Goal: Transaction & Acquisition: Obtain resource

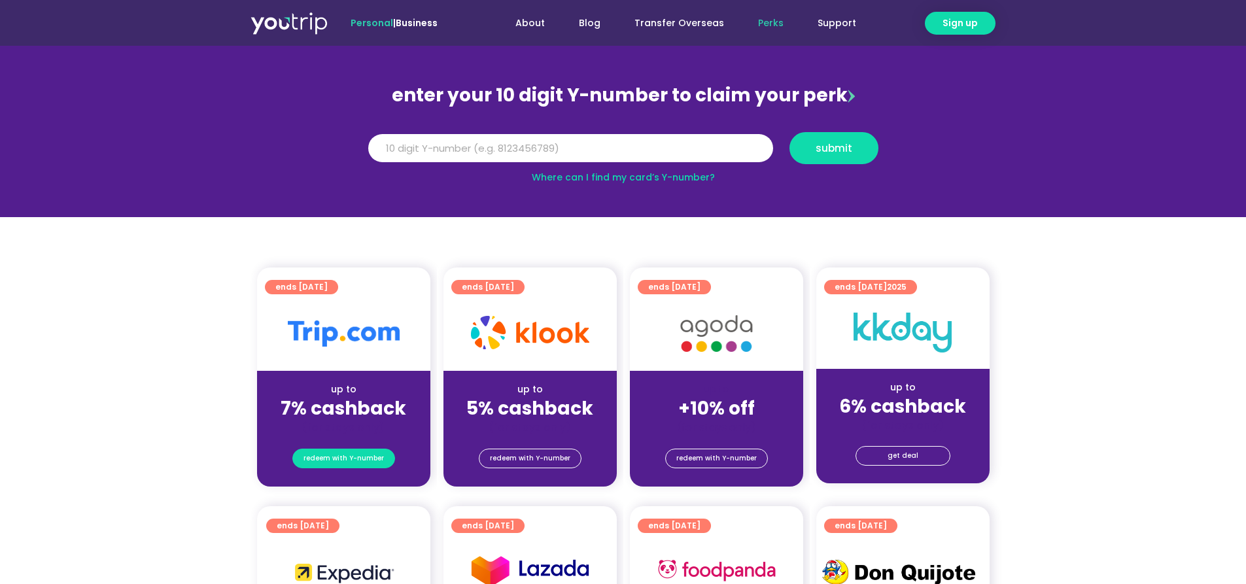
scroll to position [131, 0]
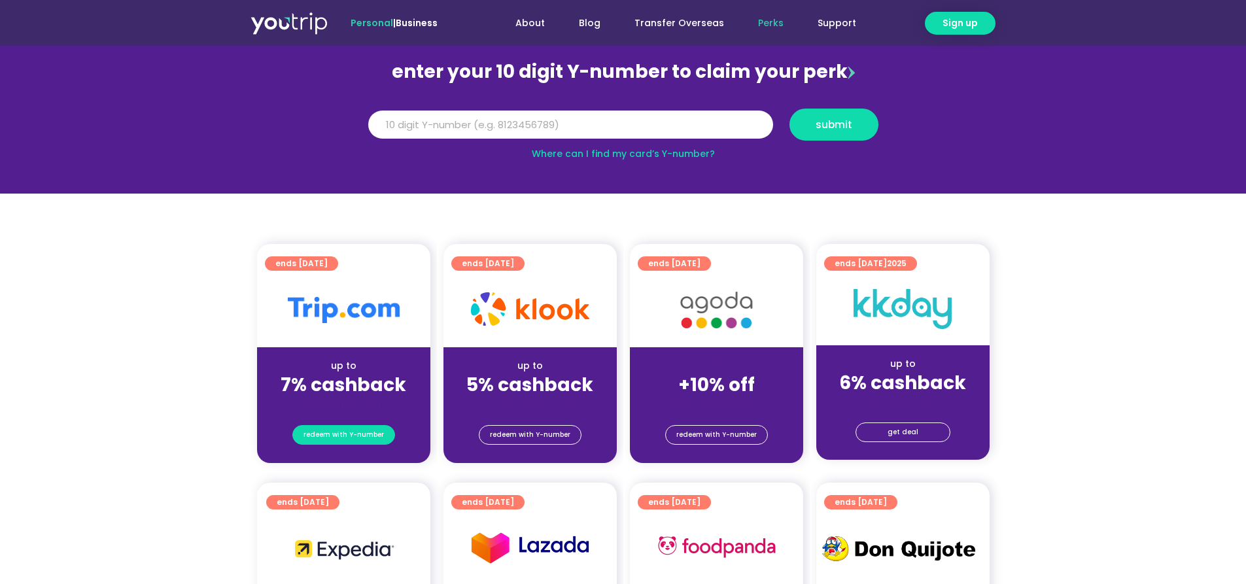
click at [377, 444] on span "redeem with Y-number" at bounding box center [344, 435] width 80 height 18
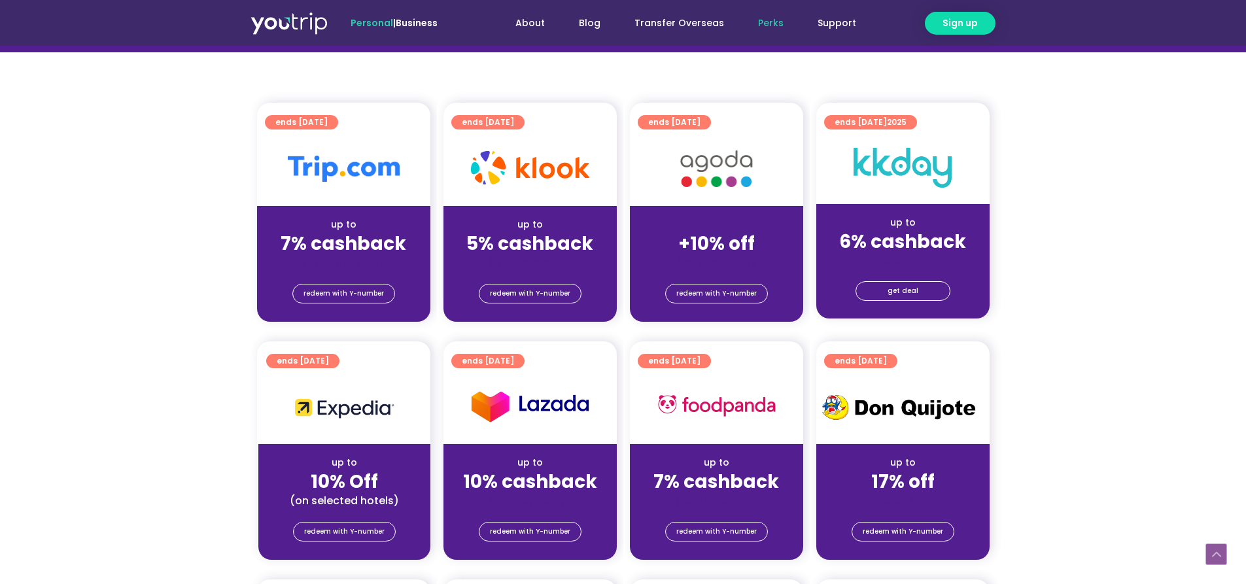
scroll to position [275, 0]
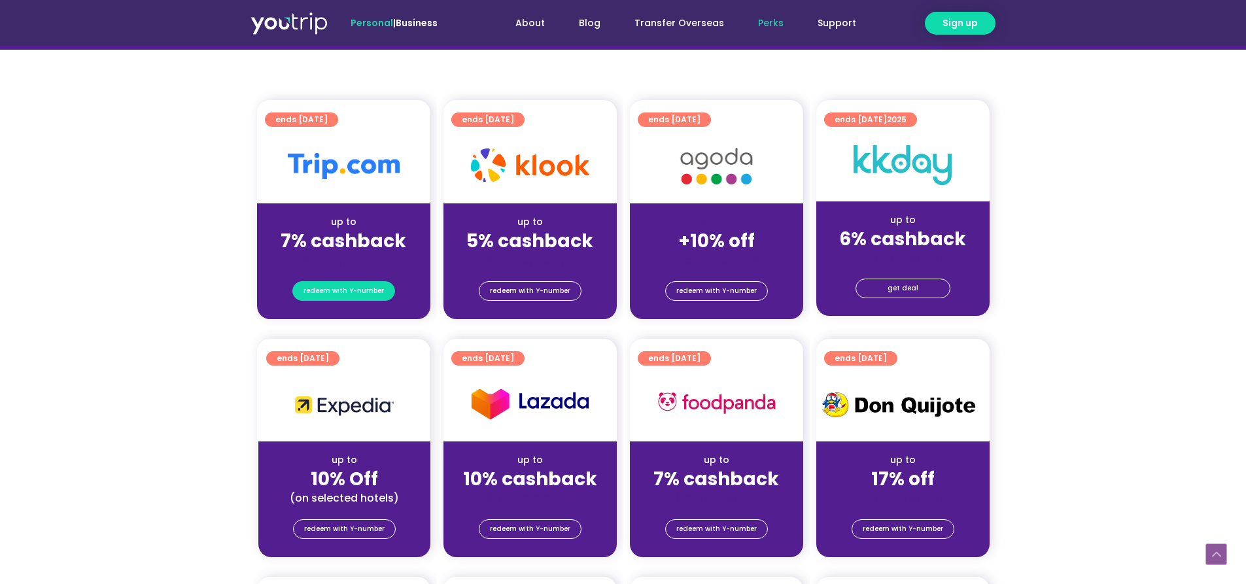
click at [351, 294] on span "redeem with Y-number" at bounding box center [344, 291] width 80 height 18
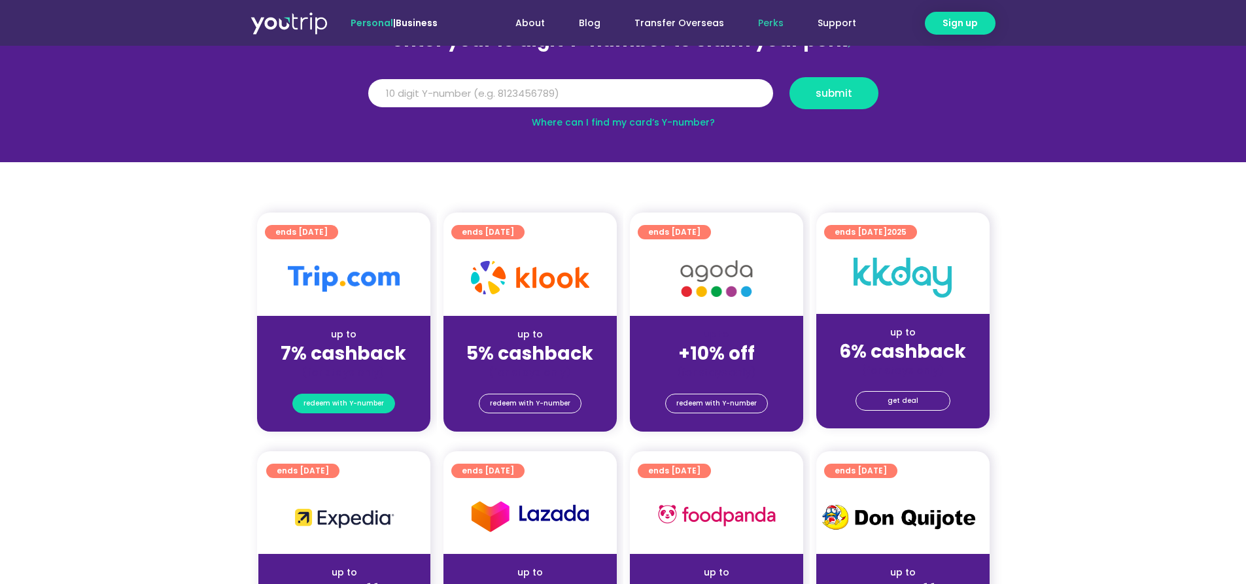
scroll to position [144, 0]
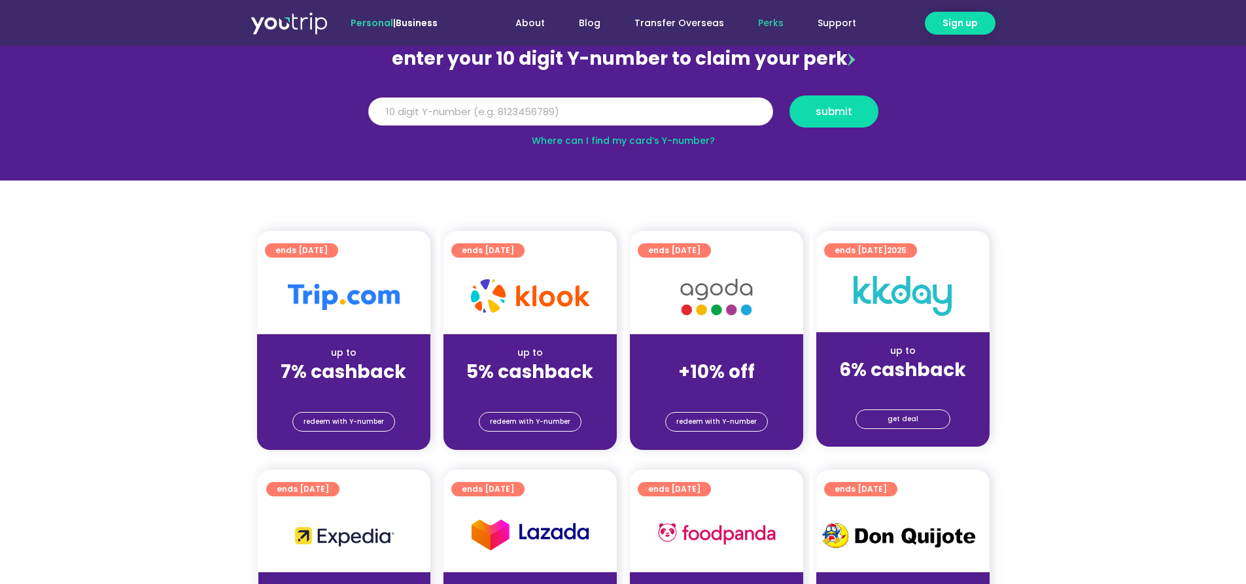
drag, startPoint x: 612, startPoint y: 116, endPoint x: 604, endPoint y: 127, distance: 13.5
click at [614, 124] on input "Y Number" at bounding box center [570, 111] width 405 height 29
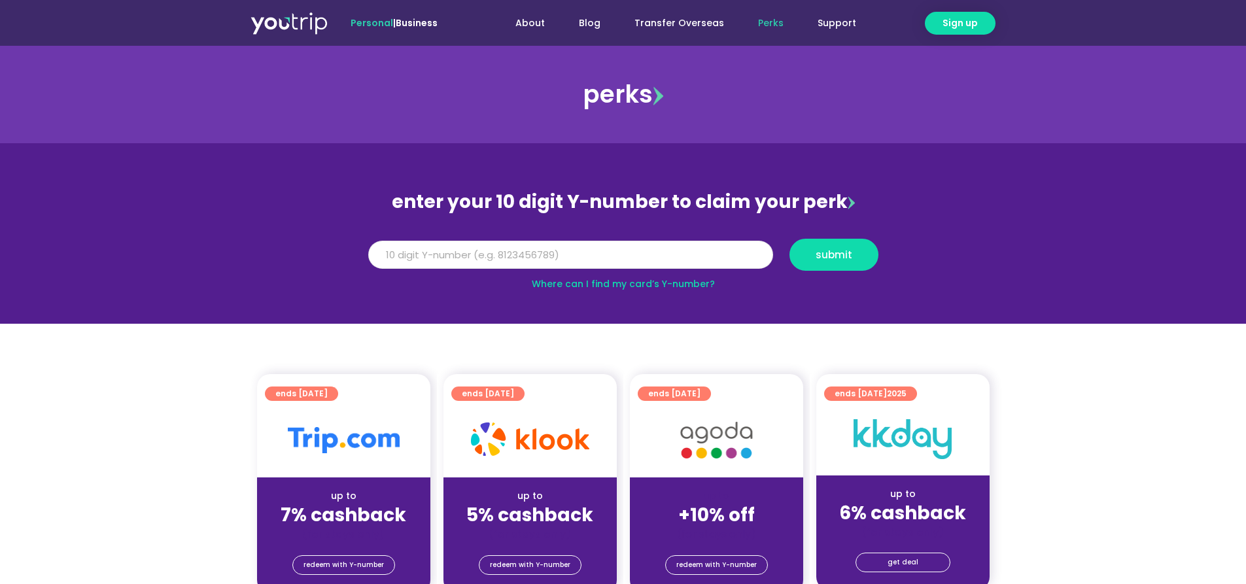
scroll to position [0, 0]
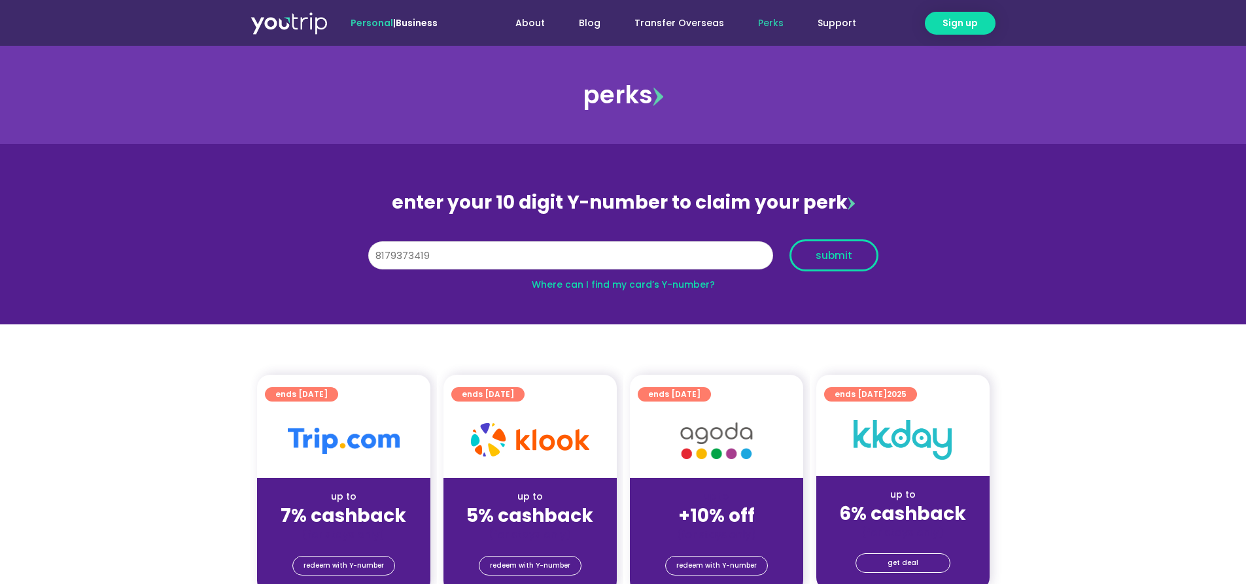
type input "8179373419"
click at [865, 267] on button "submit" at bounding box center [834, 255] width 89 height 32
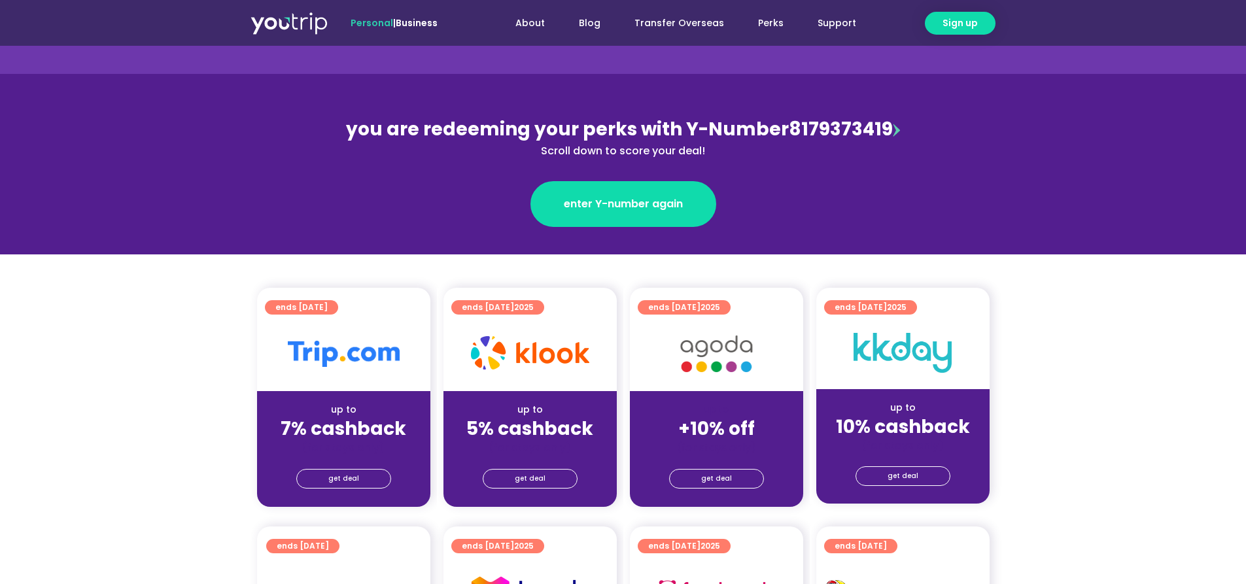
scroll to position [131, 0]
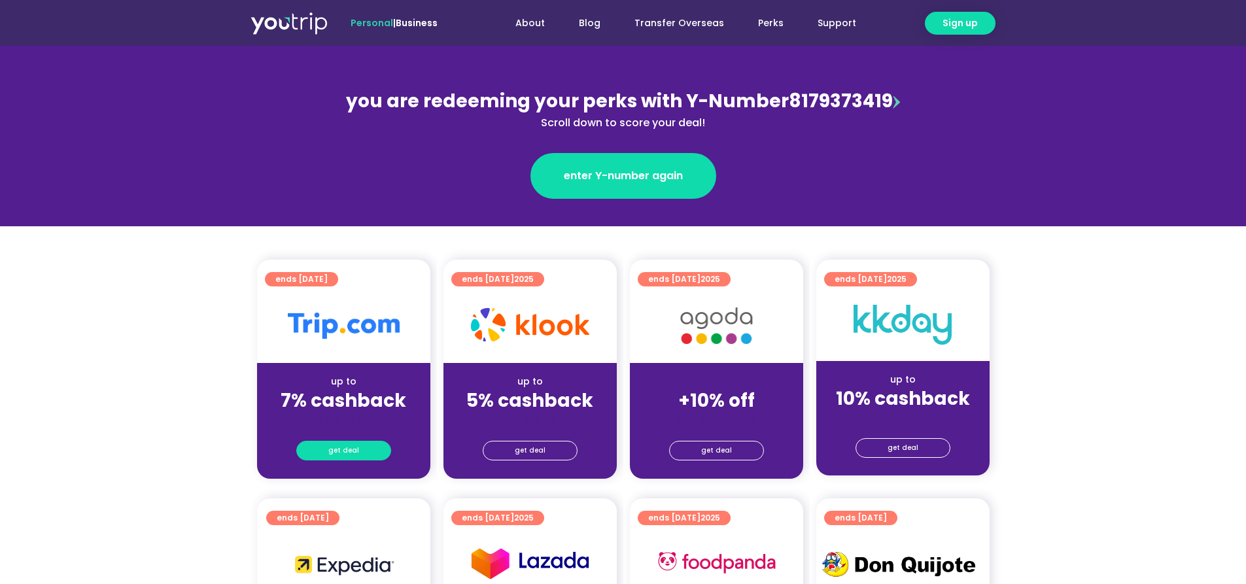
click at [352, 448] on span "get deal" at bounding box center [343, 451] width 31 height 18
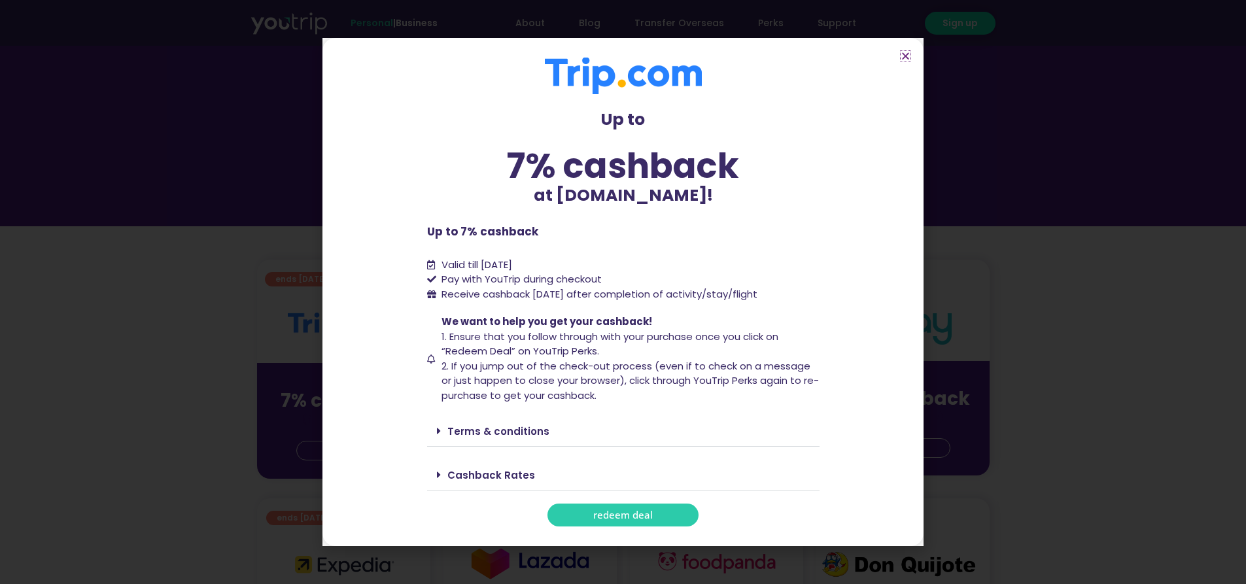
scroll to position [196, 0]
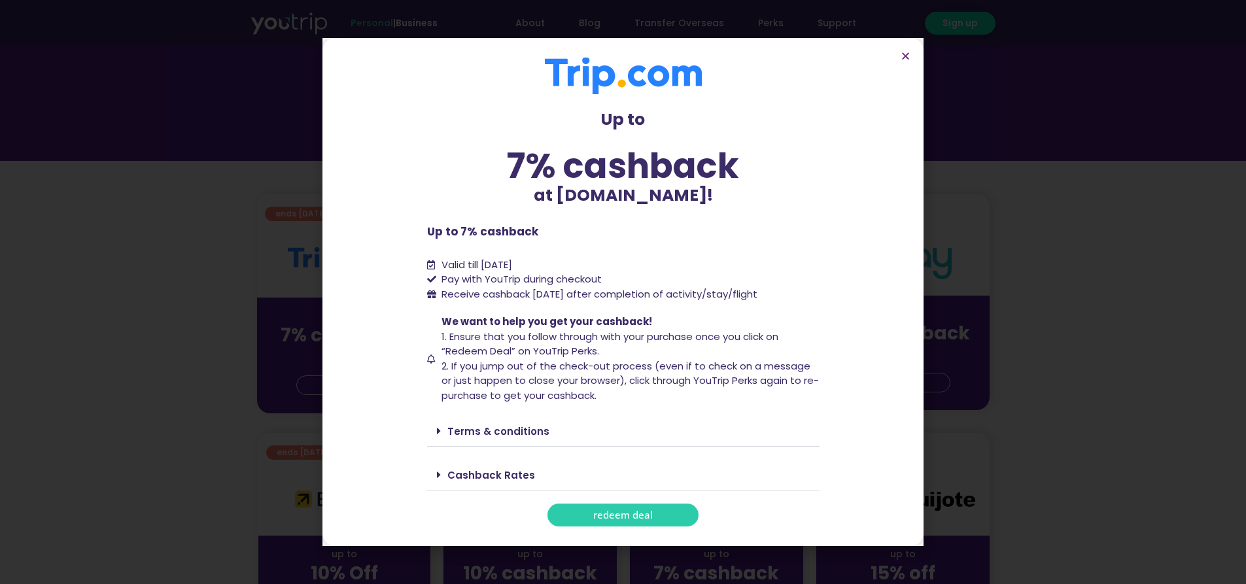
drag, startPoint x: 531, startPoint y: 288, endPoint x: 844, endPoint y: 298, distance: 314.1
click at [844, 298] on section "Up to 7% cashback at [DOMAIN_NAME]! Up to 7% cashback at [DOMAIN_NAME]! Up to 7…" at bounding box center [622, 292] width 601 height 508
click at [470, 296] on span "Receive cashback [DATE] after completion of activity/stay/flight" at bounding box center [600, 294] width 316 height 14
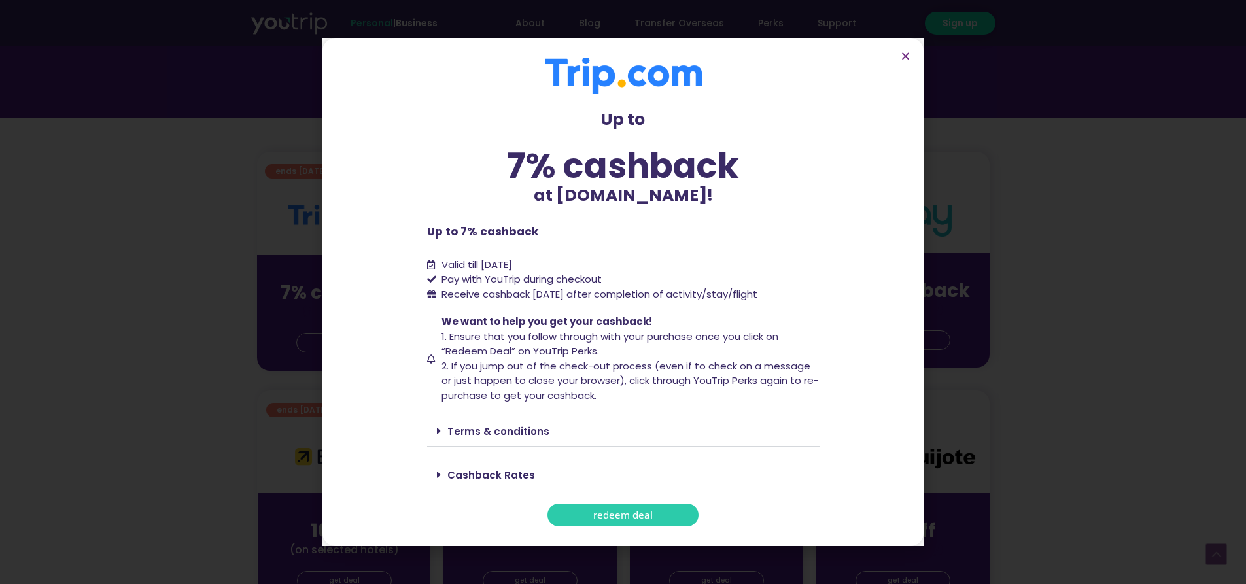
scroll to position [262, 0]
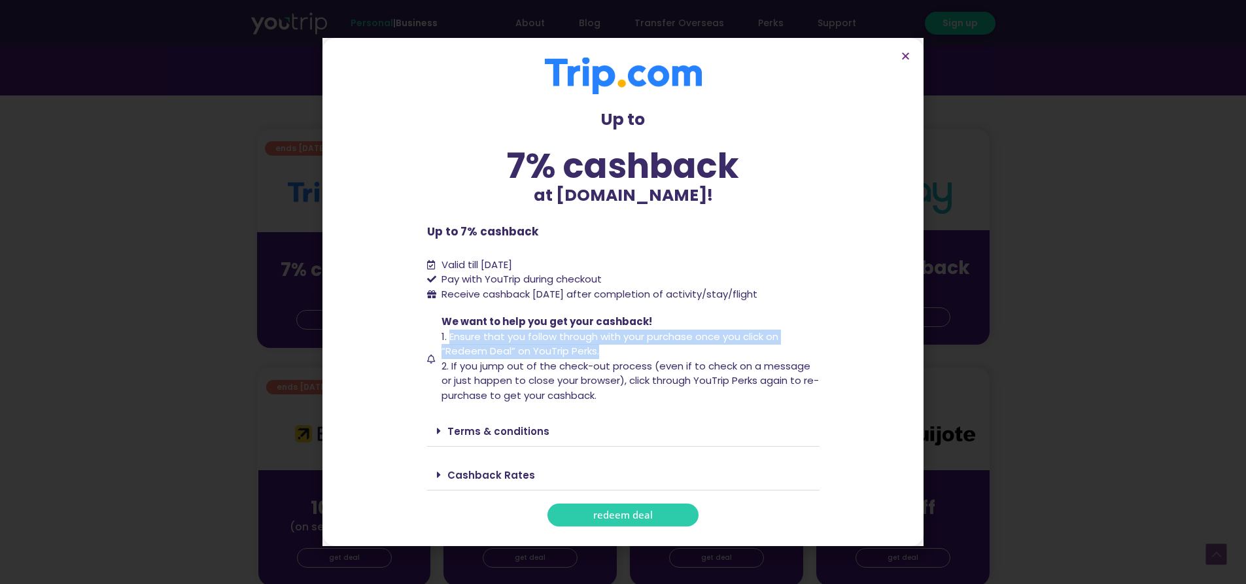
drag, startPoint x: 545, startPoint y: 326, endPoint x: 646, endPoint y: 355, distance: 105.4
click at [646, 355] on span "We want to help you get your cashback! 1. Ensure that you follow through with y…" at bounding box center [628, 359] width 381 height 88
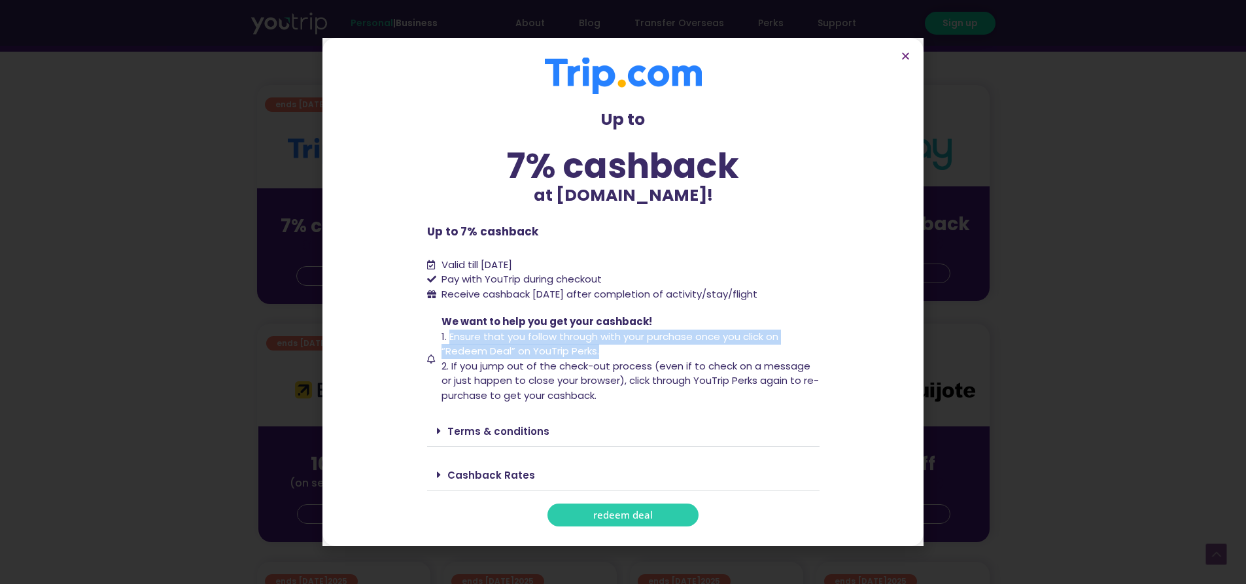
scroll to position [327, 0]
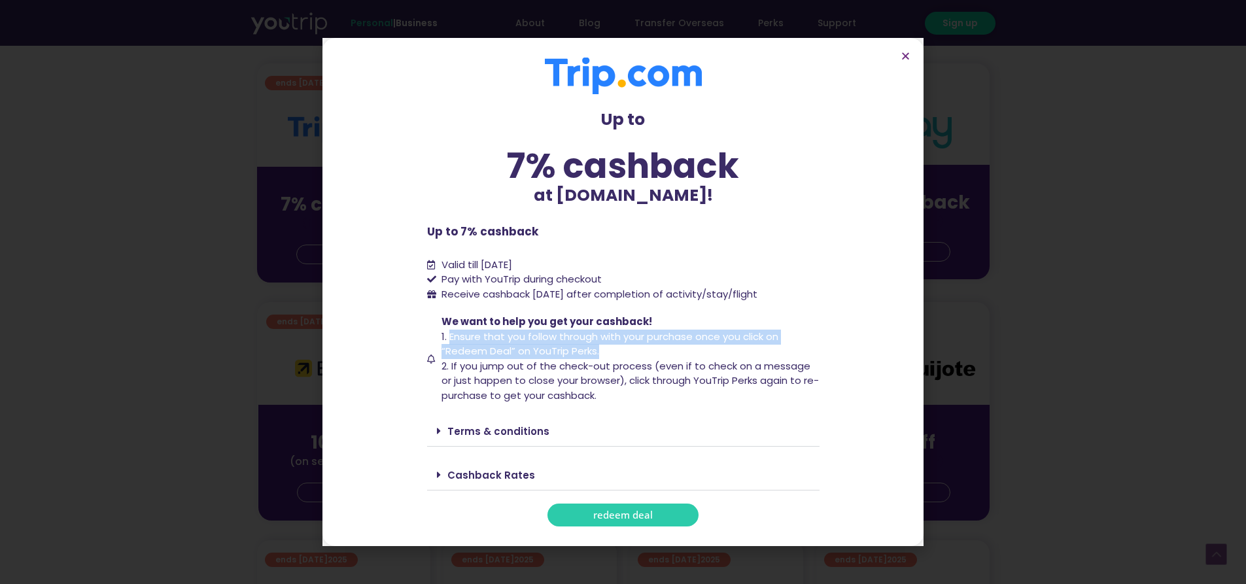
click at [585, 521] on link "redeem deal" at bounding box center [623, 515] width 151 height 23
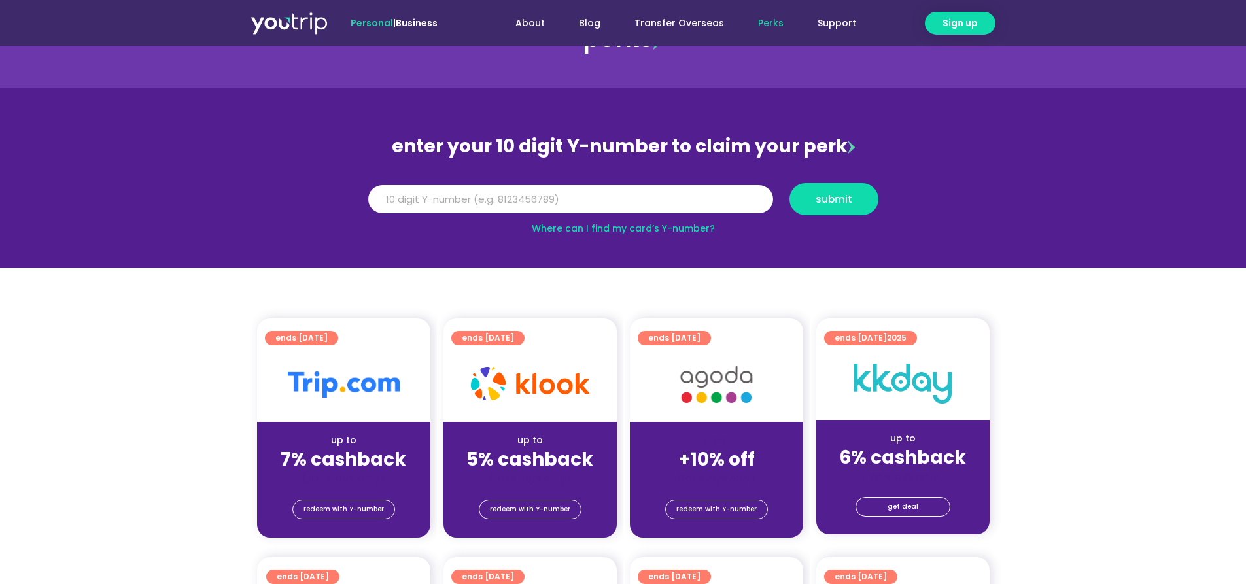
scroll to position [196, 0]
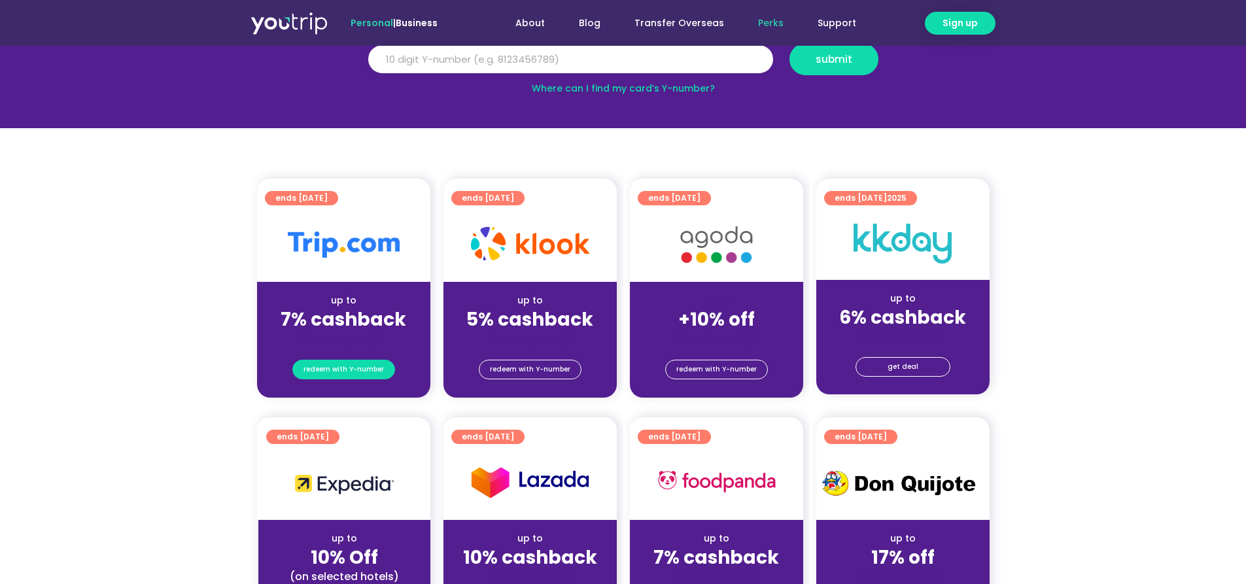
click at [362, 372] on span "redeem with Y-number" at bounding box center [344, 369] width 80 height 18
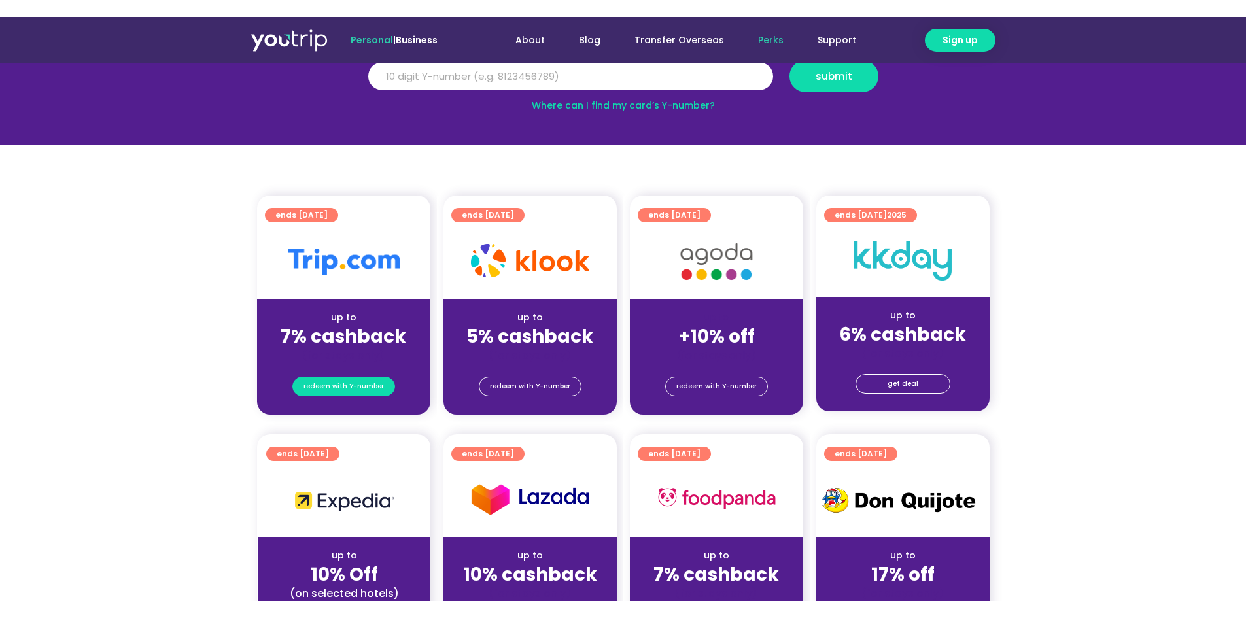
scroll to position [144, 0]
